Goal: Communication & Community: Ask a question

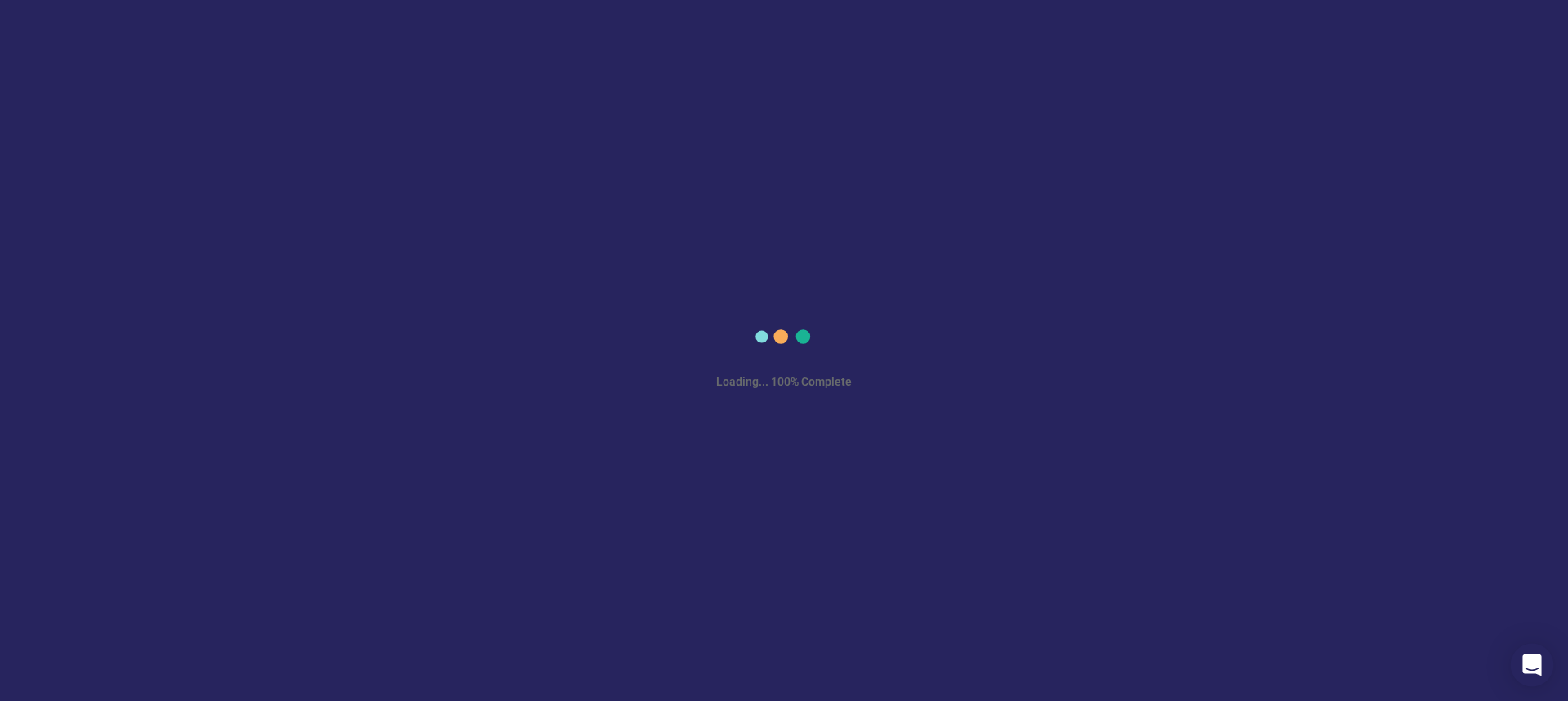
click at [1531, 658] on icon "Open Intercom Messenger" at bounding box center [1531, 666] width 19 height 22
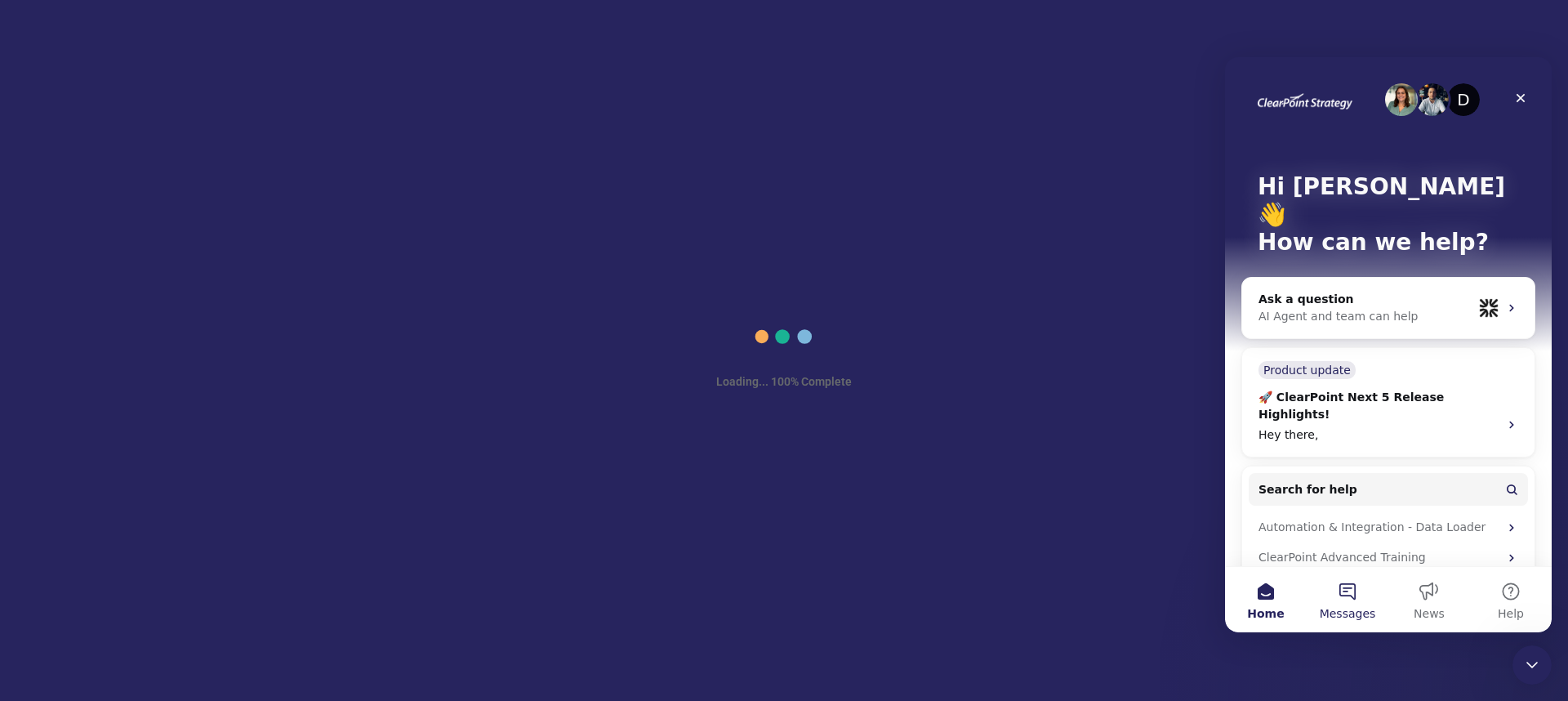
click at [1348, 593] on button "Messages" at bounding box center [1347, 599] width 81 height 66
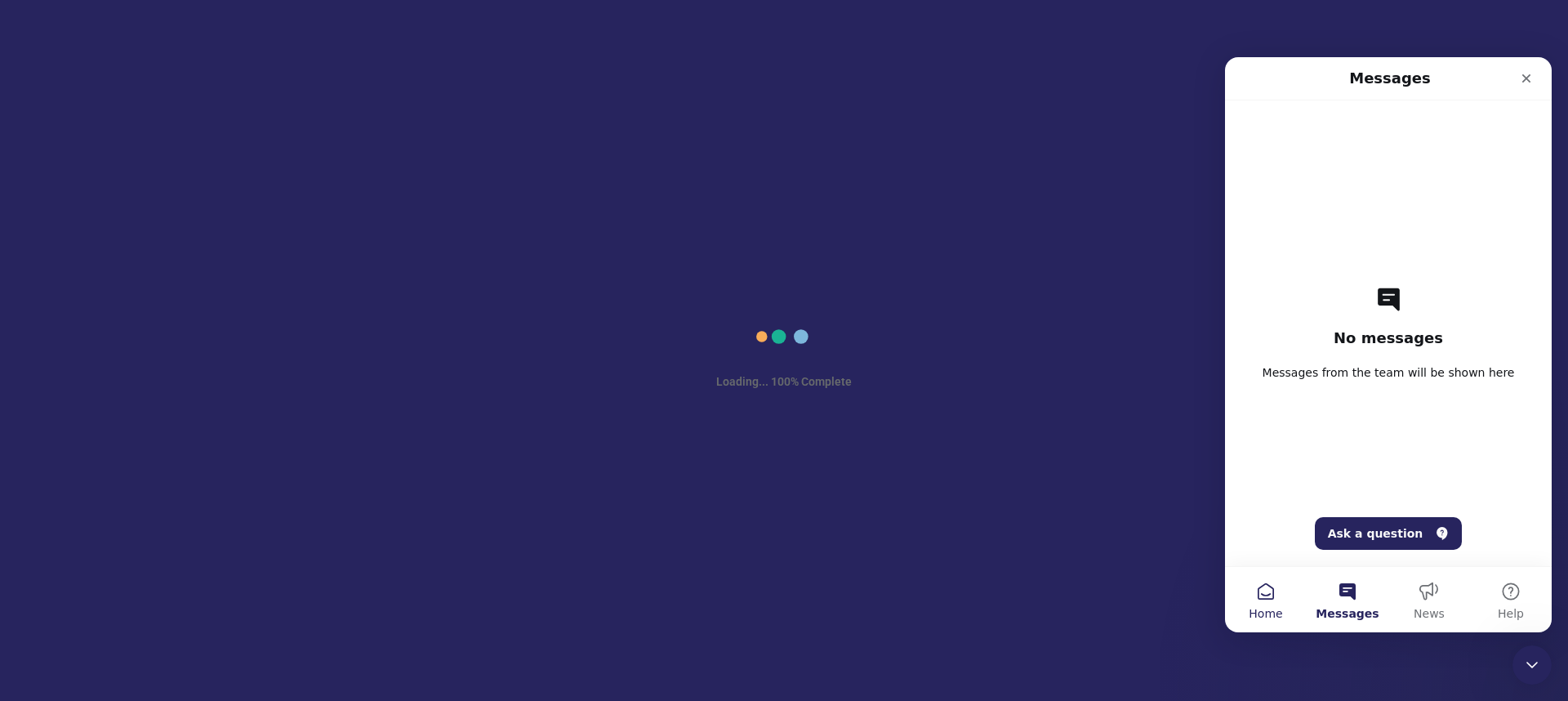
click at [1305, 586] on button "Home" at bounding box center [1265, 599] width 81 height 66
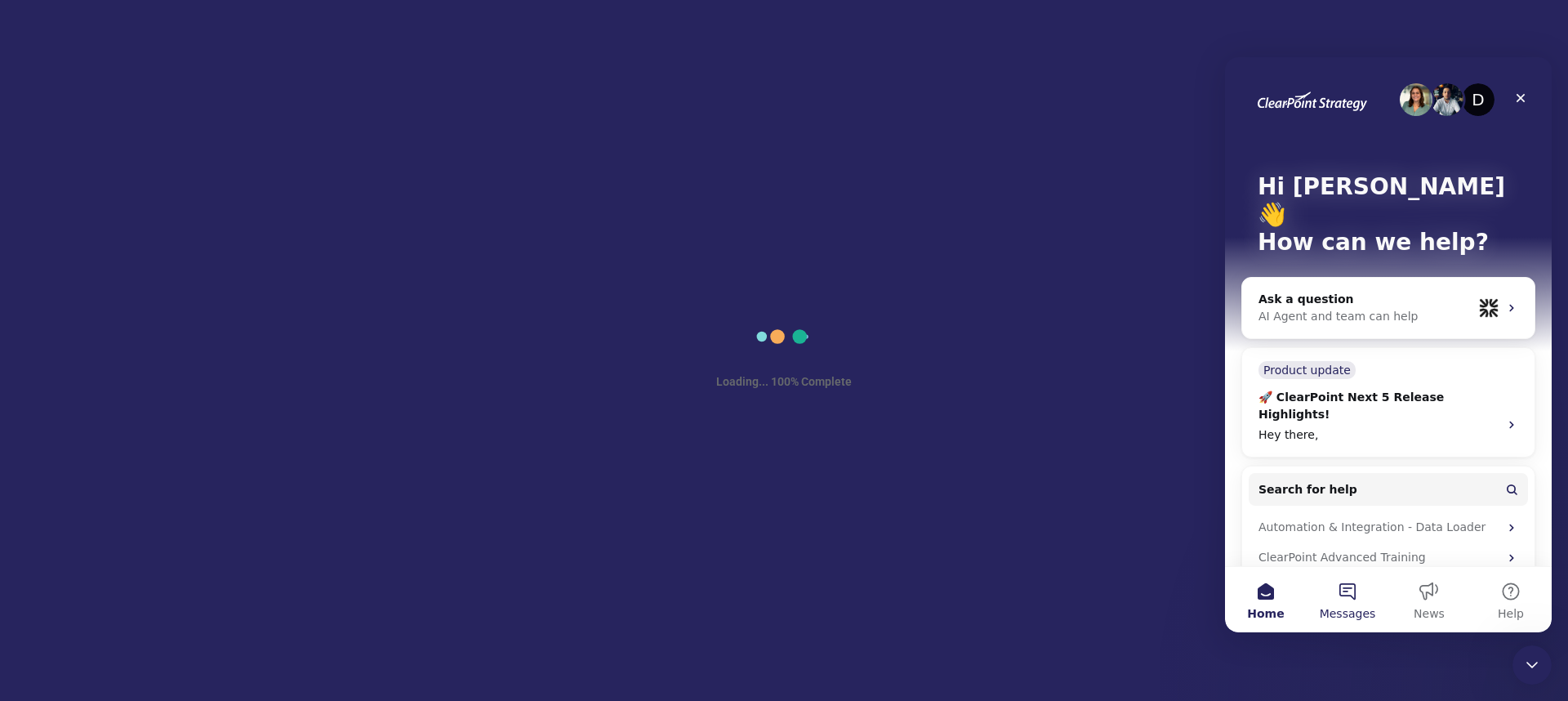
click at [1348, 591] on button "Messages" at bounding box center [1347, 599] width 81 height 66
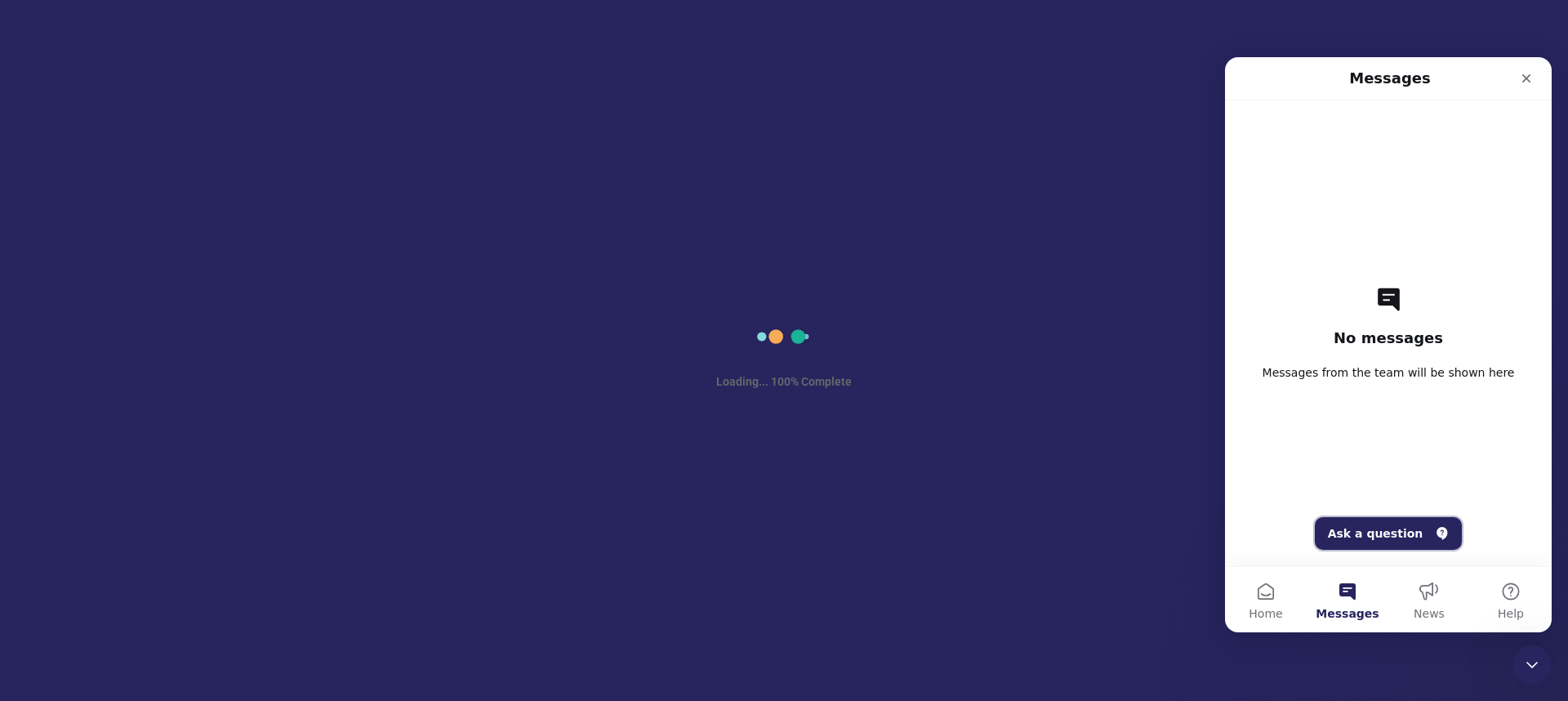
click at [1365, 535] on button "Ask a question" at bounding box center [1389, 533] width 148 height 32
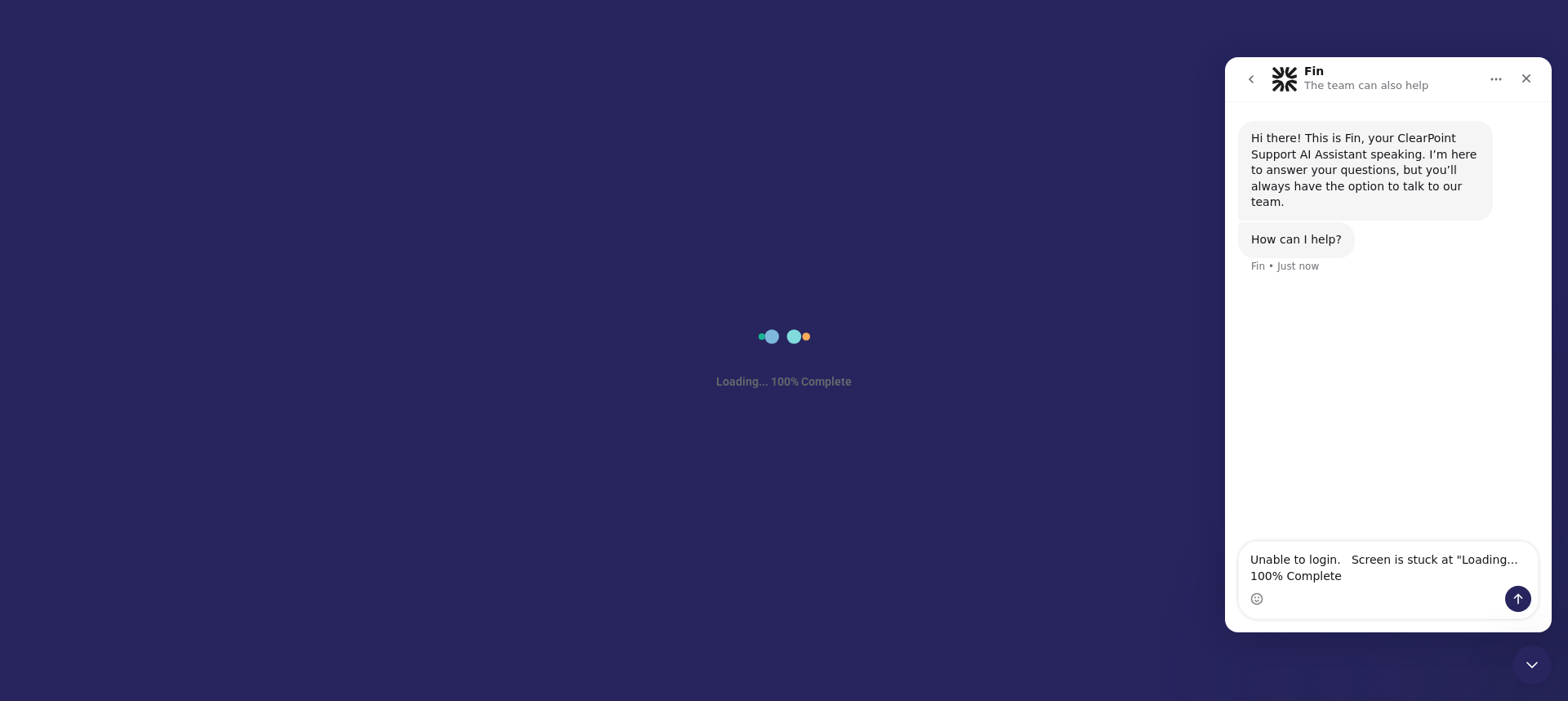
type textarea "Unable to login. Screen is stuck at "Loading... 100% Complete""
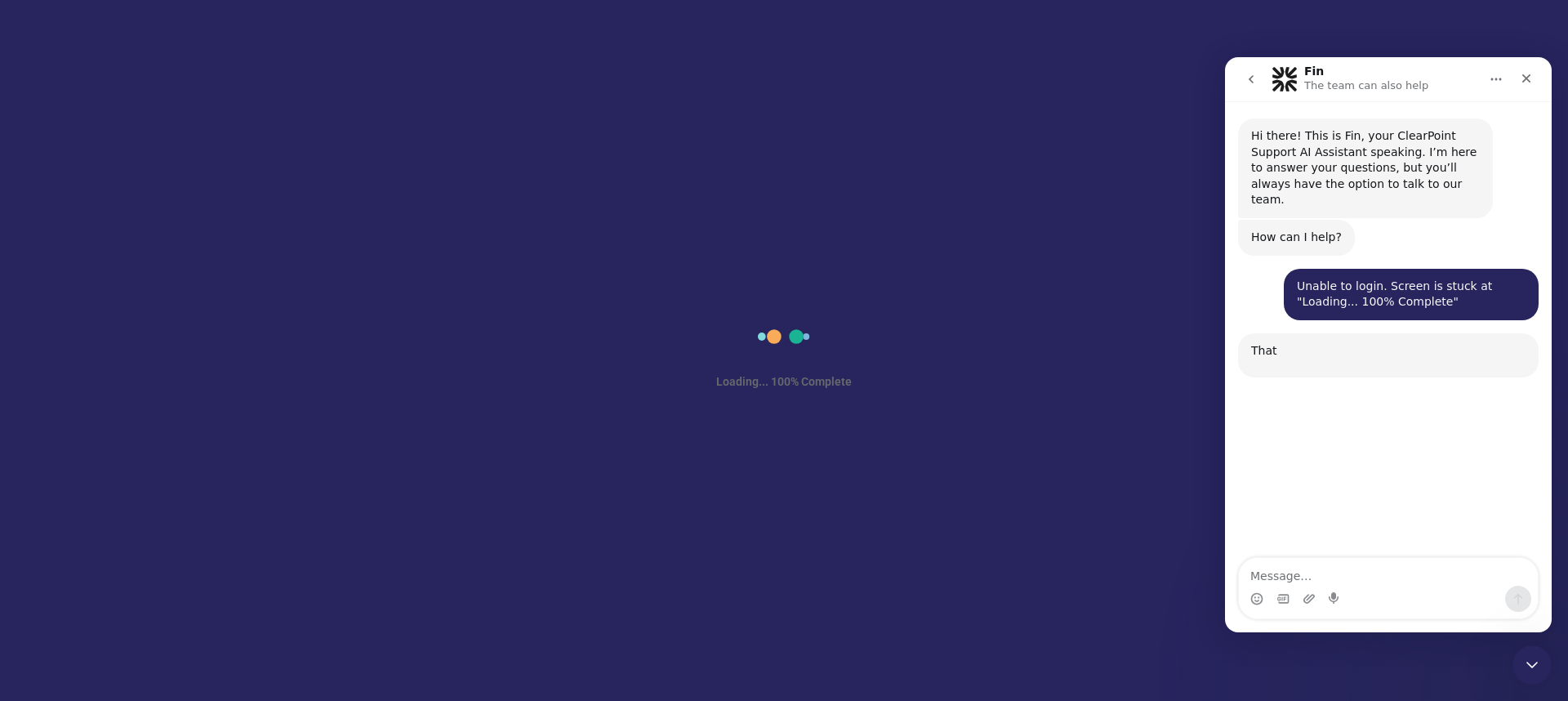
scroll to position [158, 0]
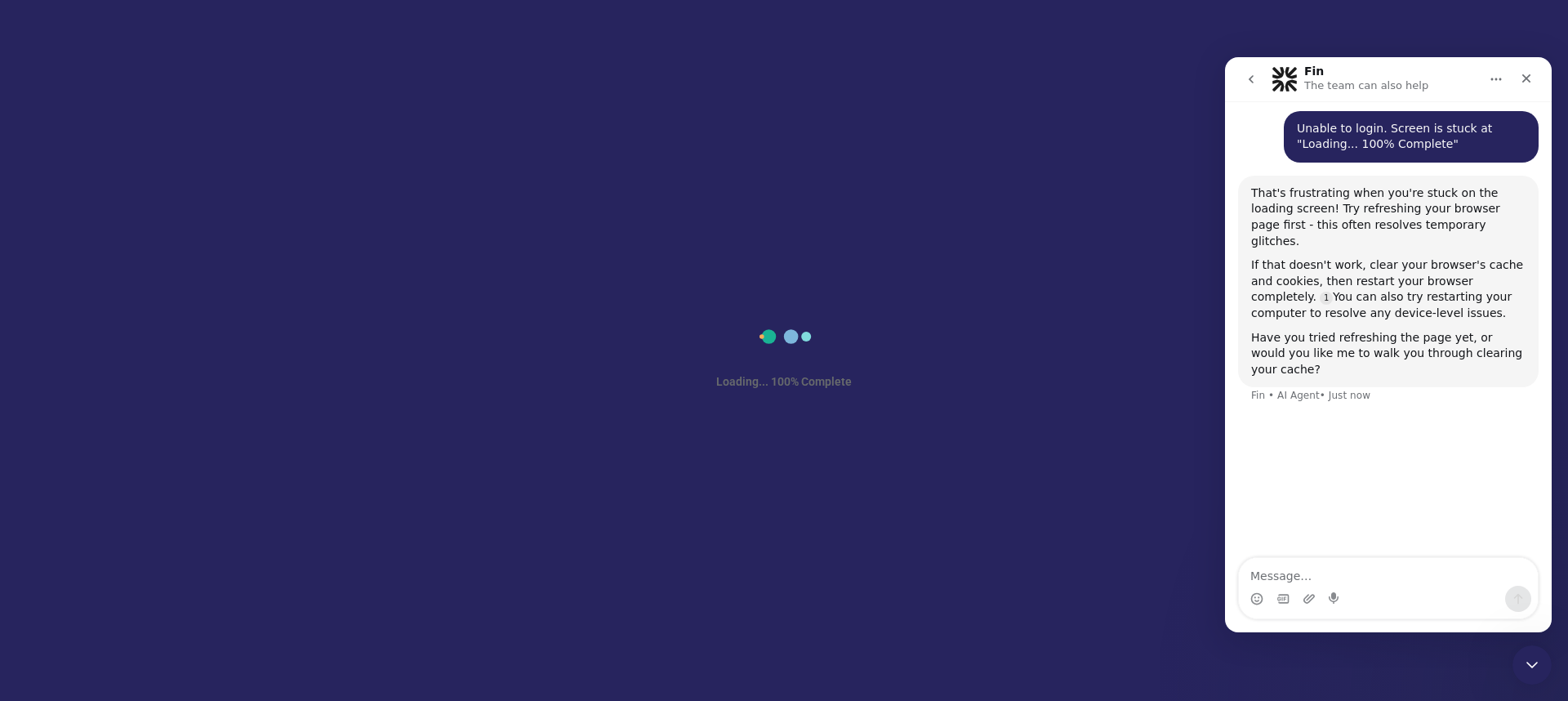
click at [1267, 576] on textarea "Message…" at bounding box center [1388, 572] width 299 height 27
type textarea "I tried all those to no avail"
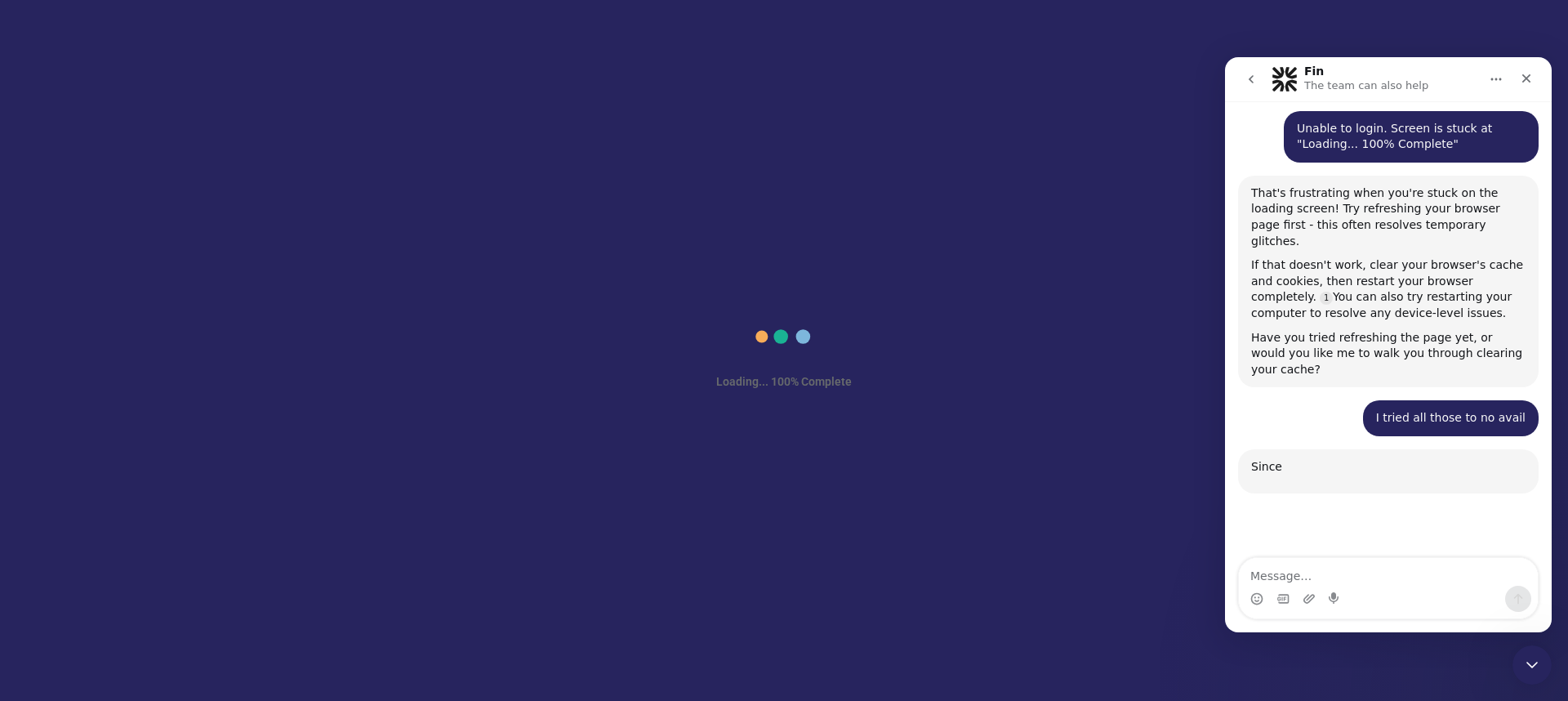
scroll to position [416, 0]
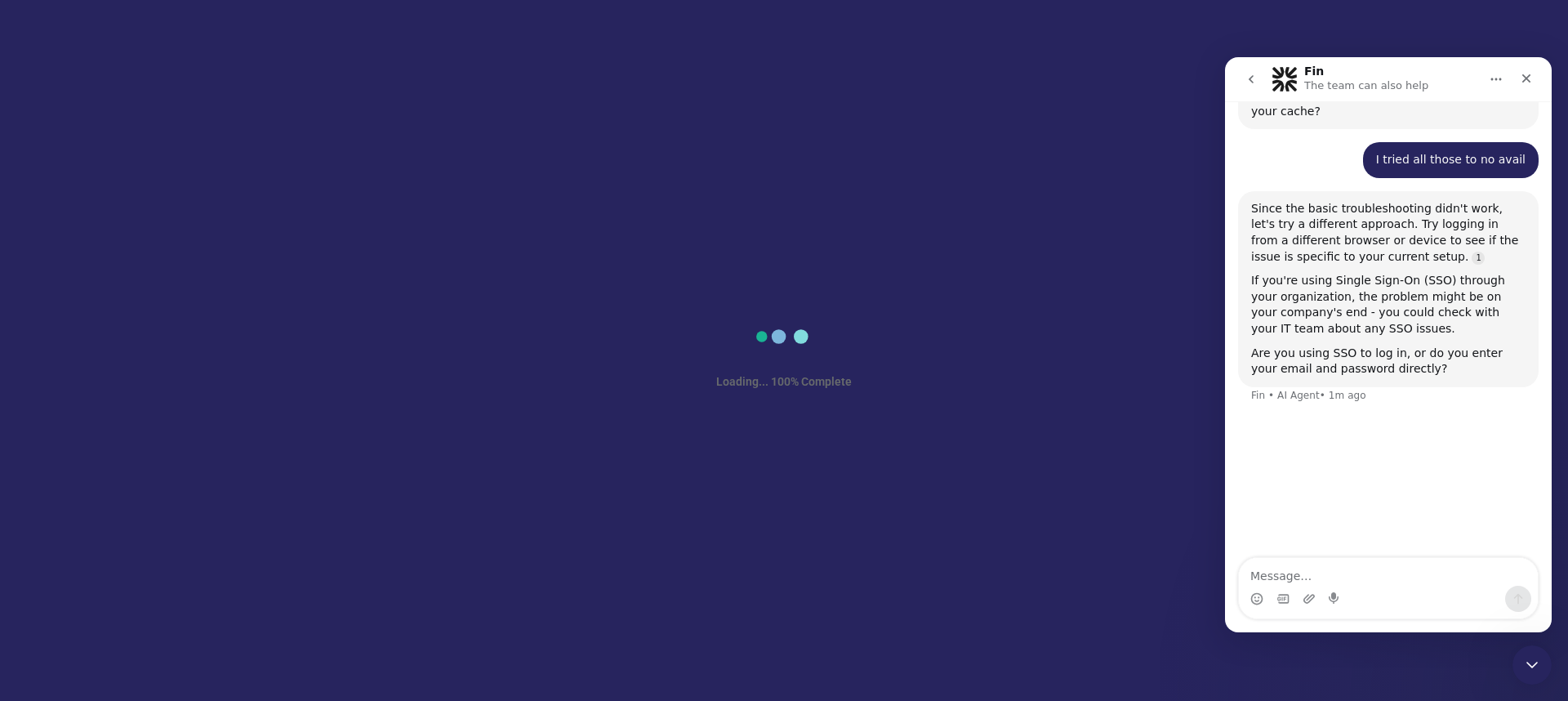
click at [1292, 572] on textarea "Message…" at bounding box center [1388, 572] width 299 height 27
type textarea "I'm using SSO"
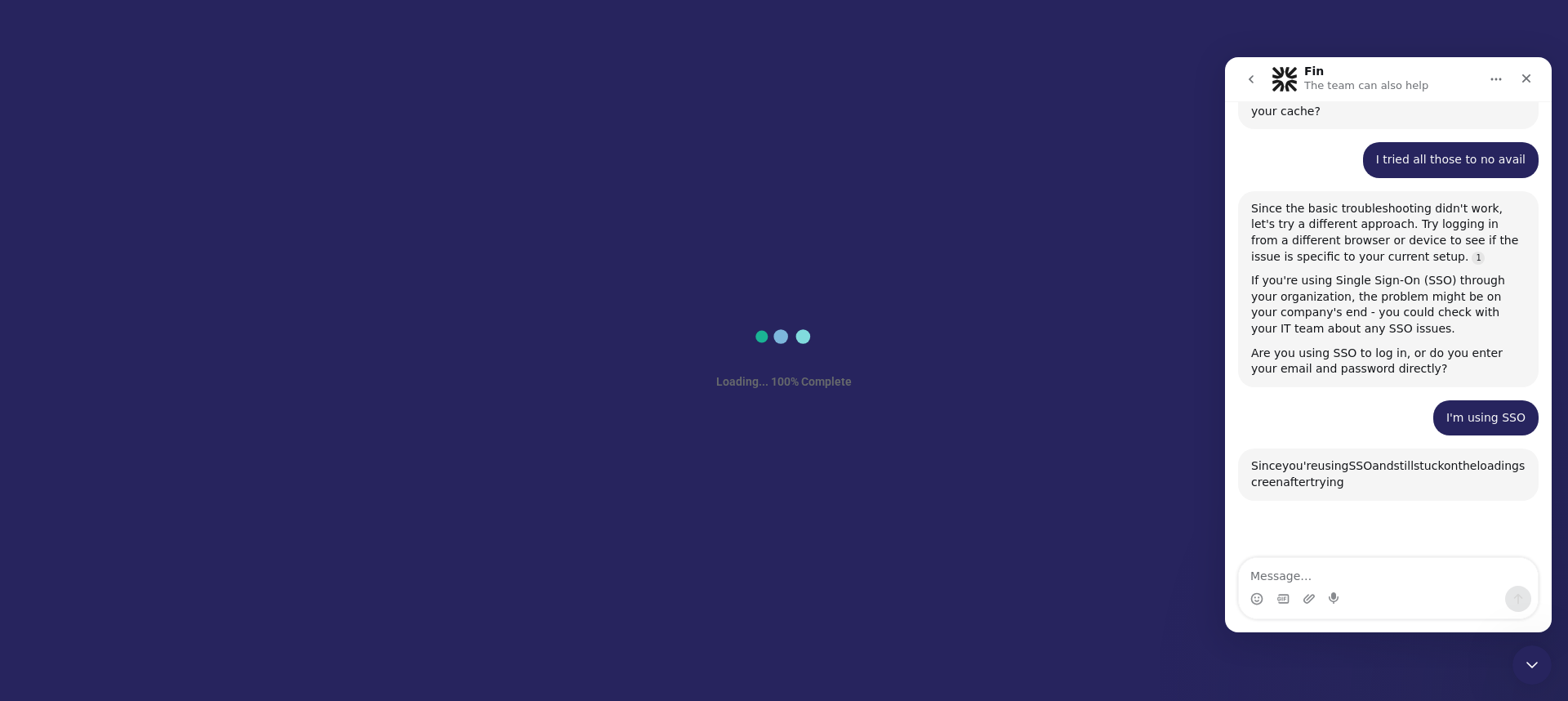
scroll to position [674, 0]
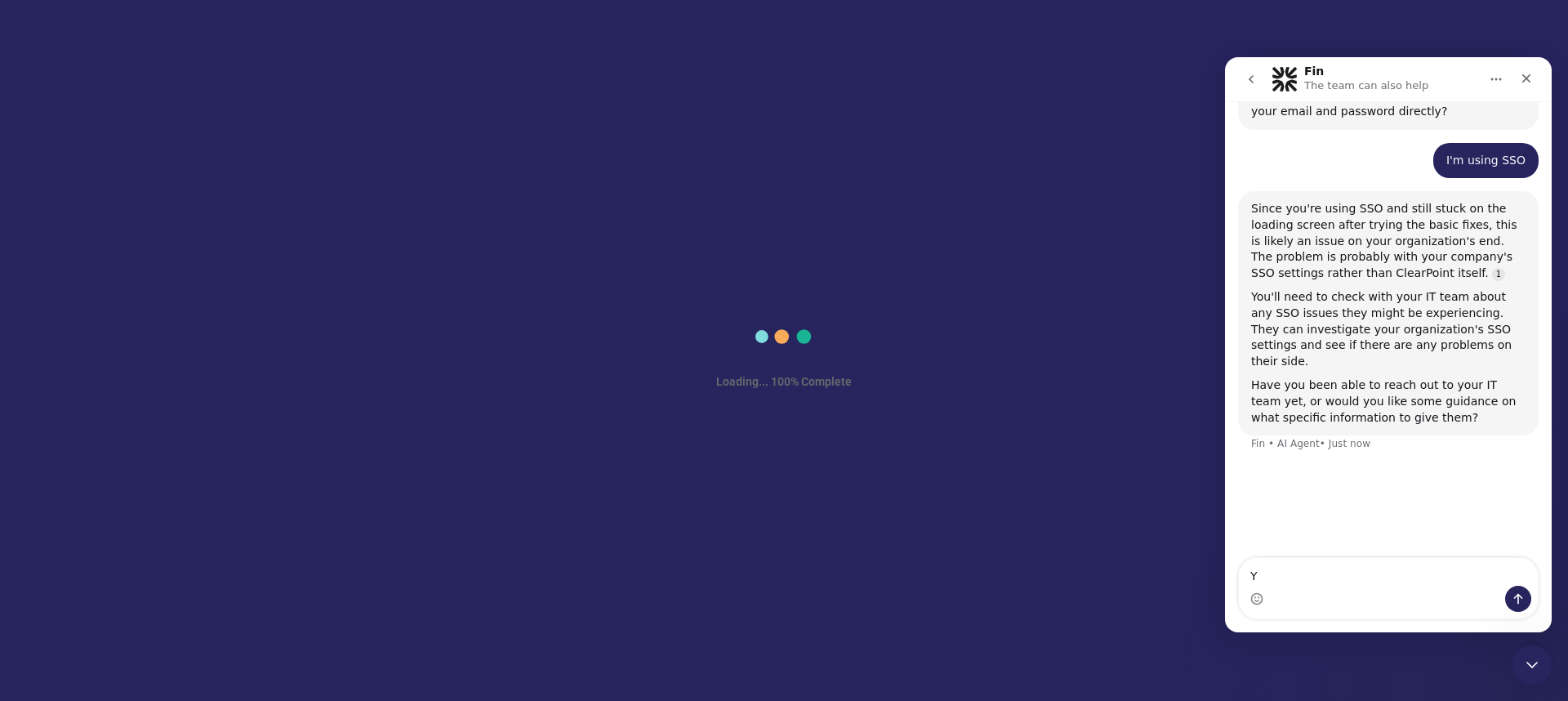
type textarea "Y"
